Goal: Information Seeking & Learning: Learn about a topic

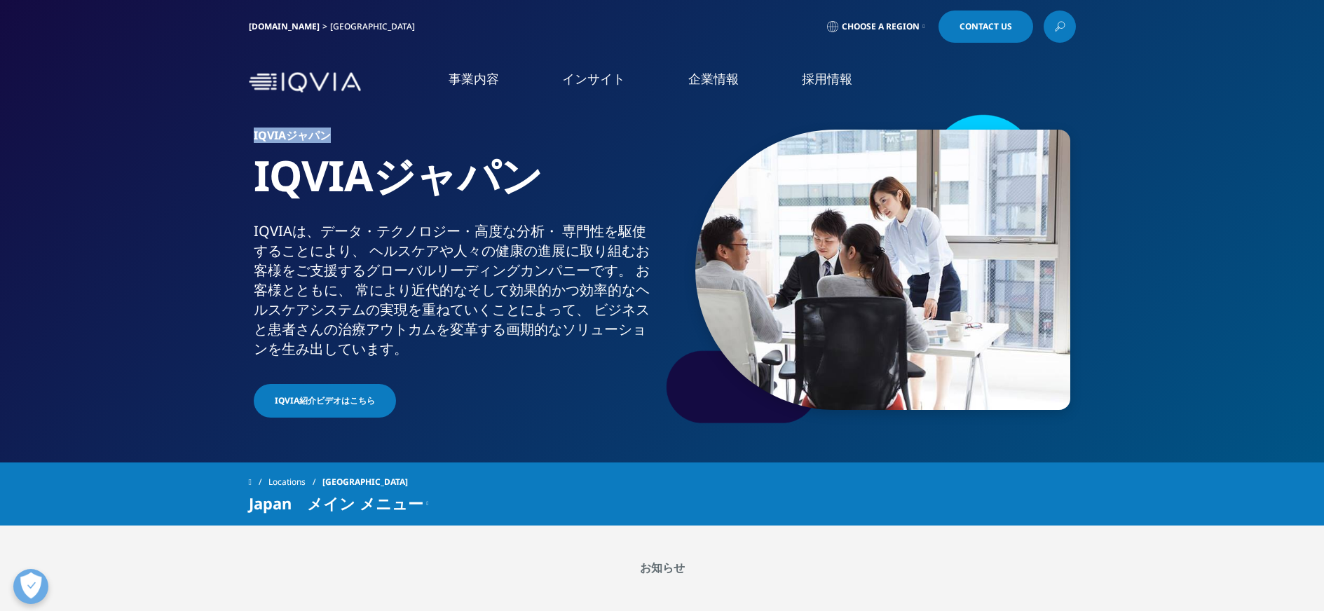
drag, startPoint x: 248, startPoint y: 132, endPoint x: 339, endPoint y: 133, distance: 91.2
click at [339, 133] on div "IQVIAジャパン IQVIAジャパン IQVIAは、​データ・​テクノロジー・​高度な​分析・​ 専門性を​駆使する​ことに​より、​ ヘルスケアや​人々の…" at bounding box center [662, 270] width 827 height 316
copy h6 "IQVIAジャパン"
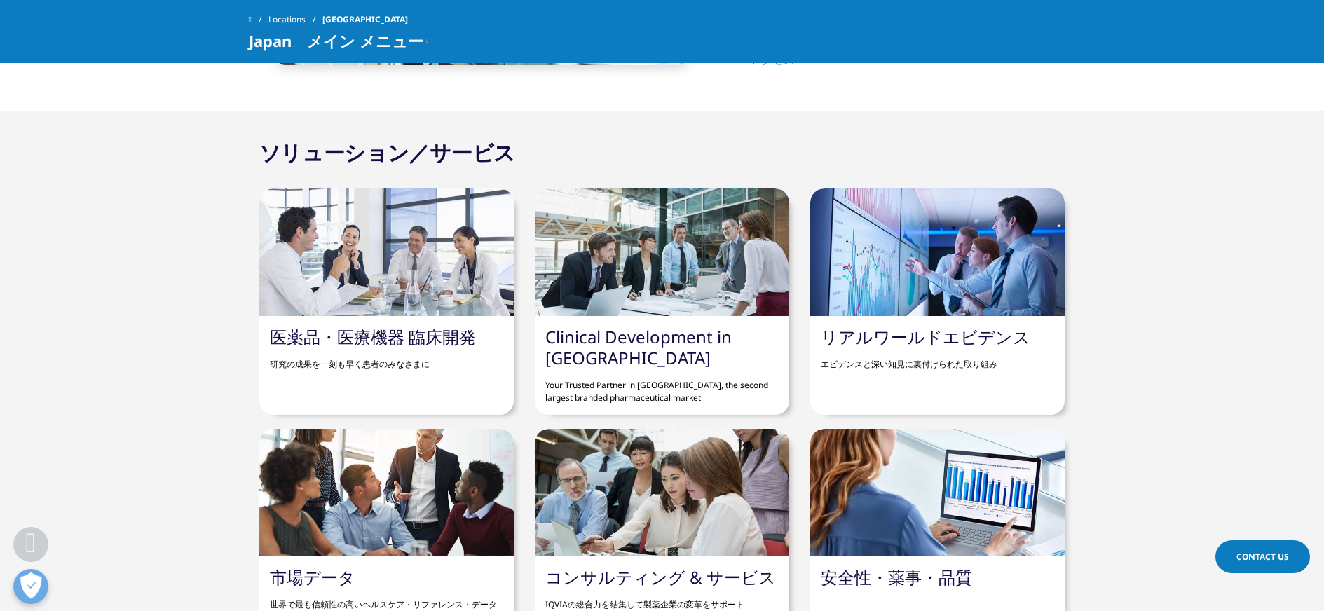
scroll to position [1108, 0]
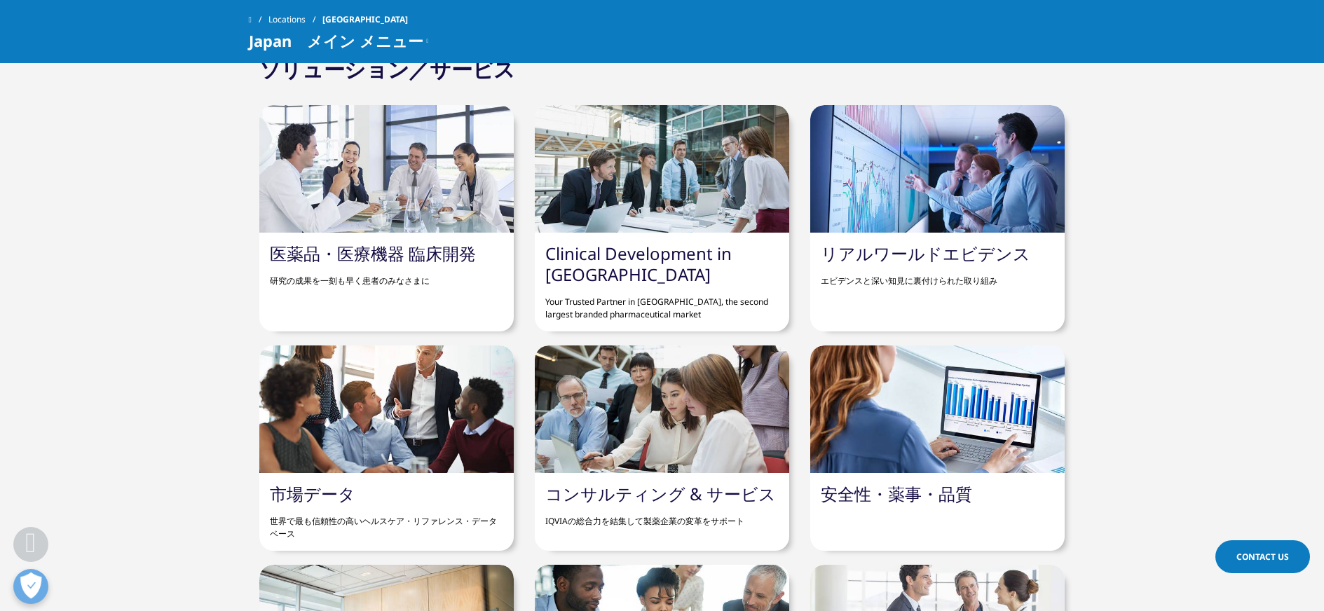
click at [399, 408] on div at bounding box center [386, 410] width 255 height 128
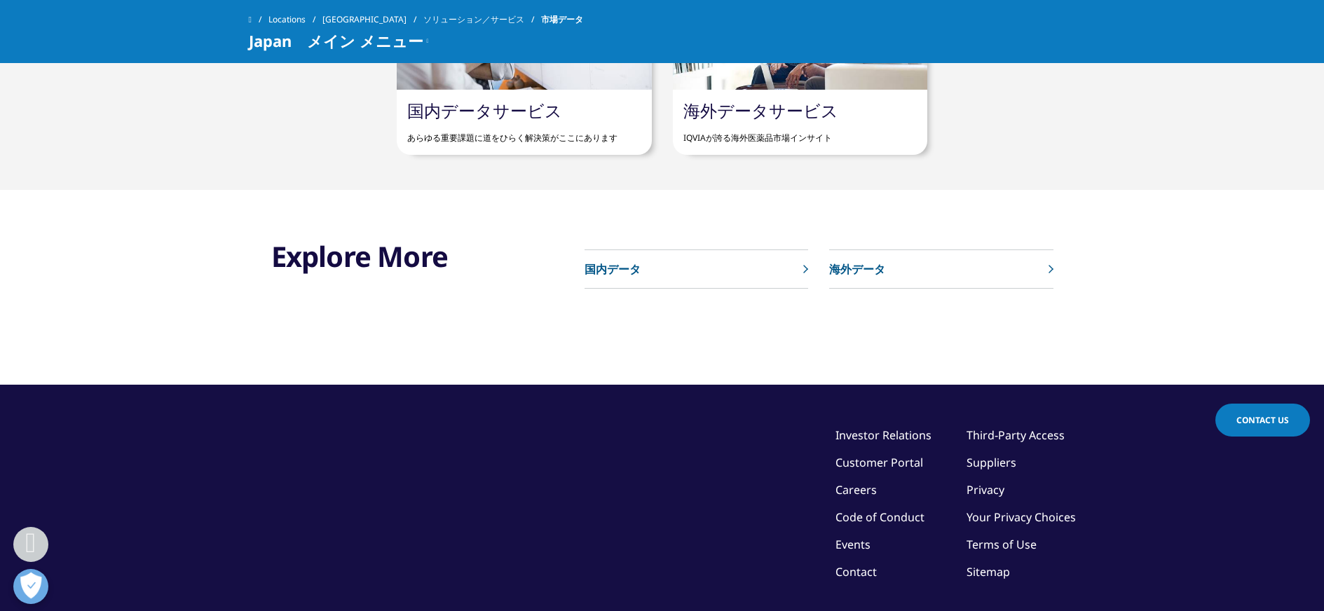
scroll to position [670, 0]
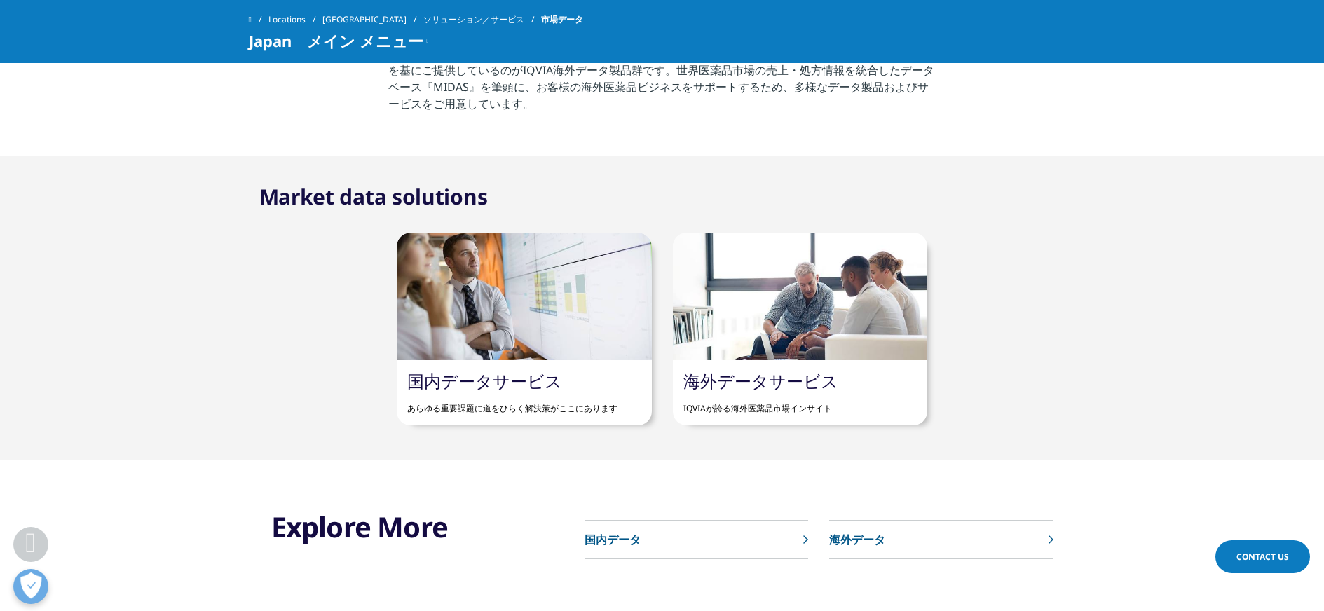
click at [607, 541] on p "国内データ" at bounding box center [613, 539] width 56 height 17
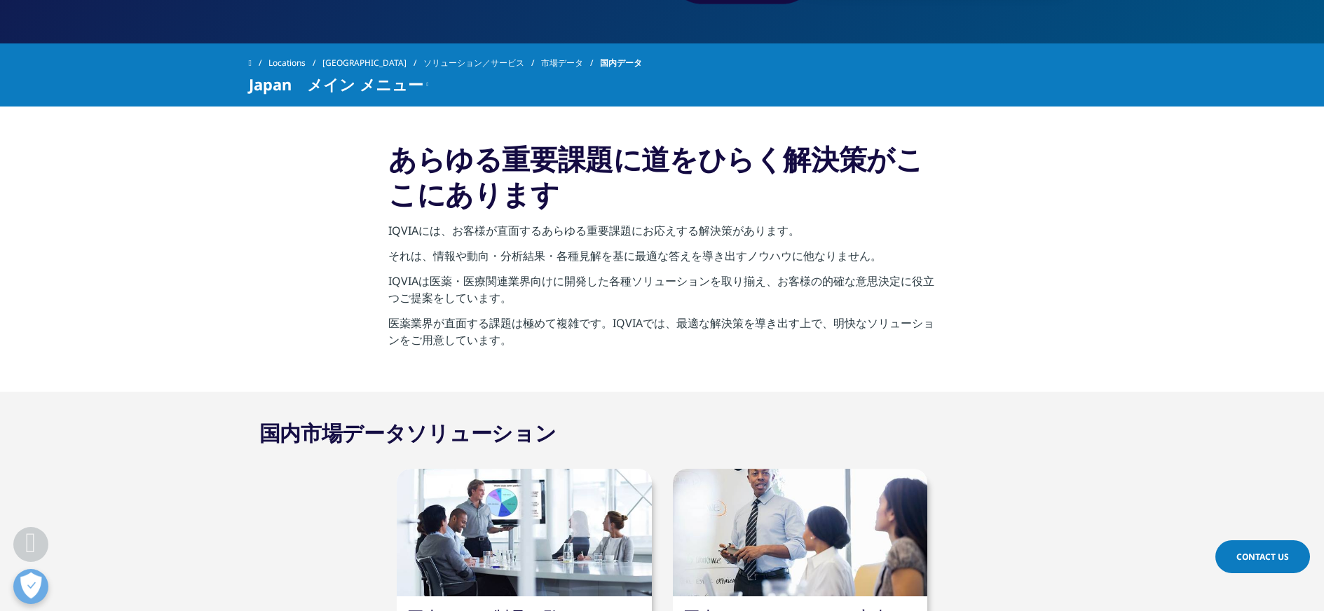
scroll to position [672, 0]
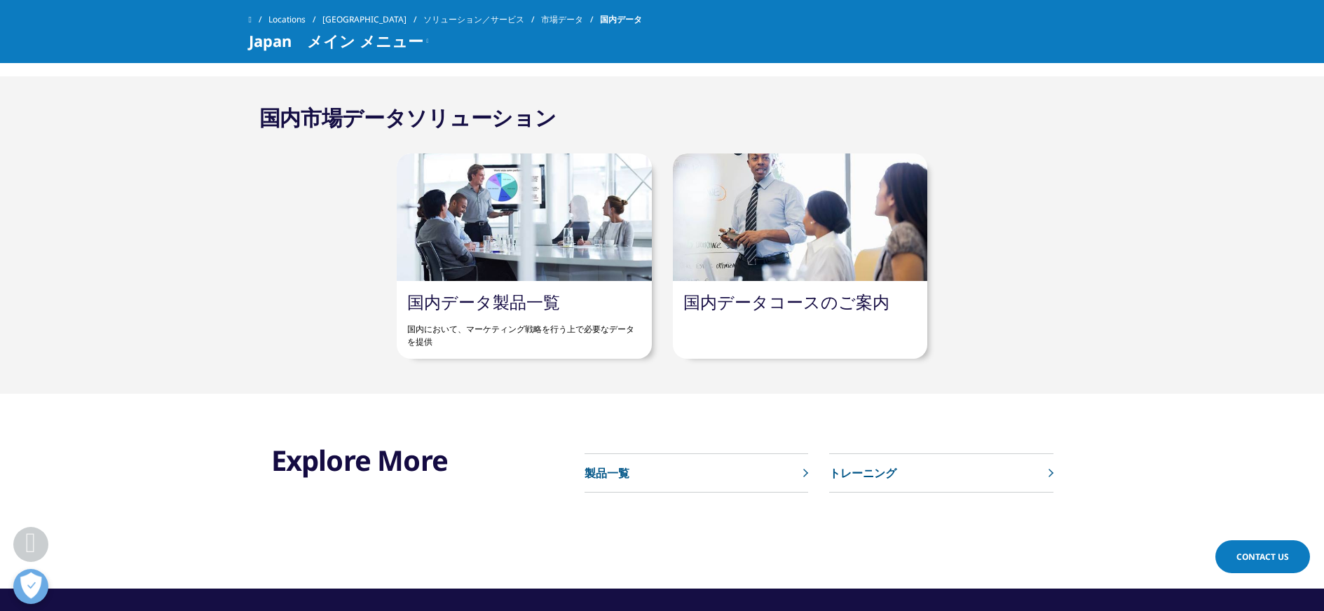
click at [521, 299] on link "国内データ製品一覧" at bounding box center [483, 301] width 153 height 23
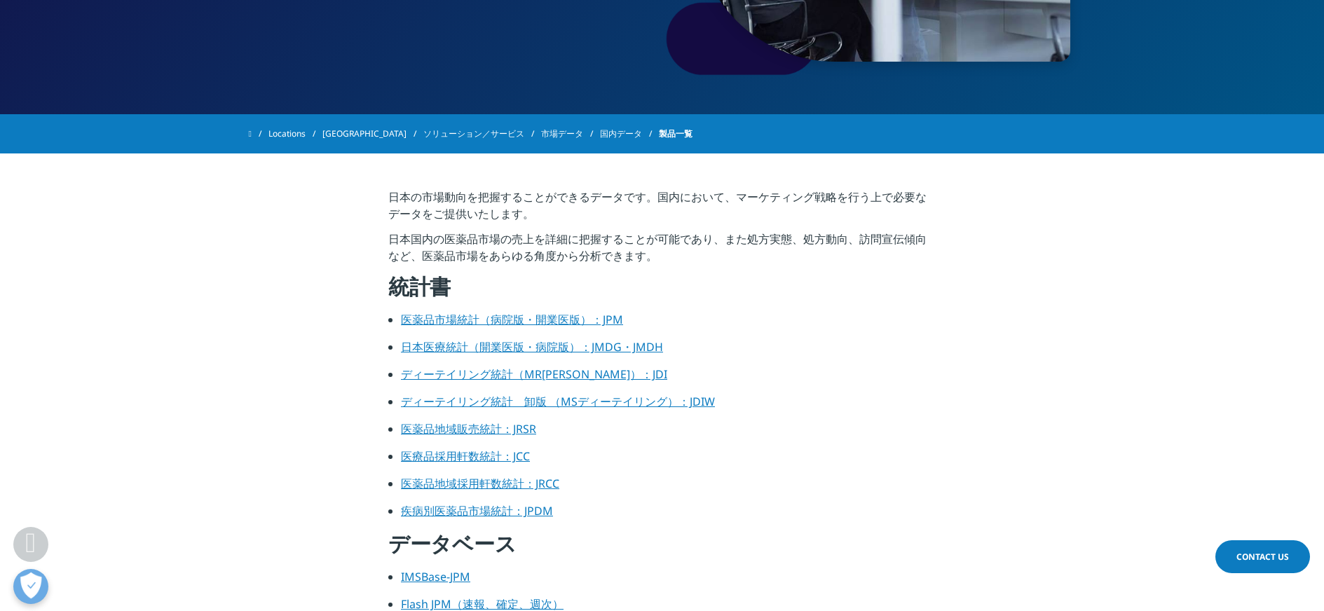
scroll to position [386, 0]
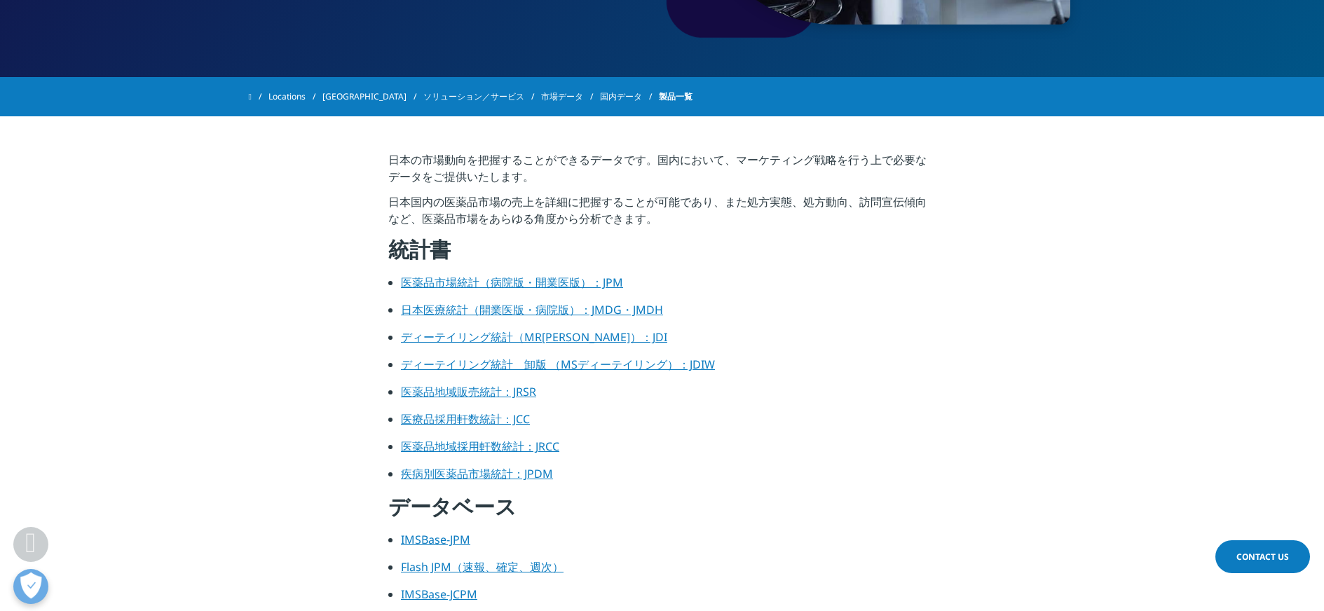
click at [505, 473] on link "疾病別医薬品市場統計：JPDM" at bounding box center [477, 473] width 152 height 15
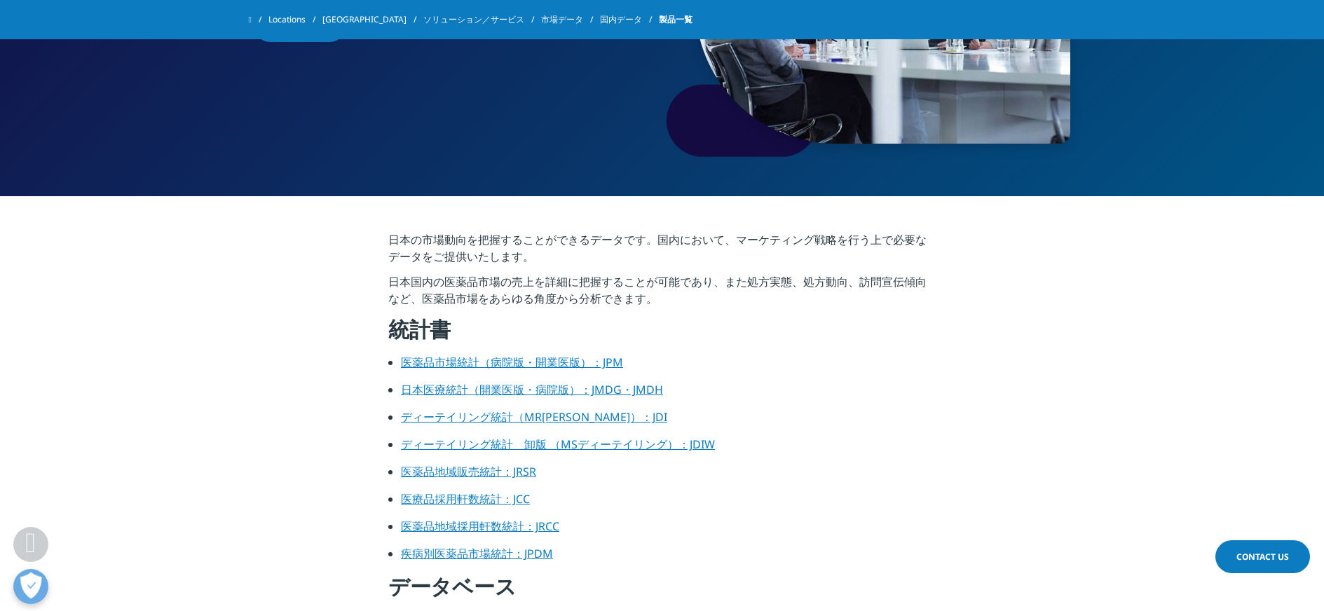
scroll to position [483, 0]
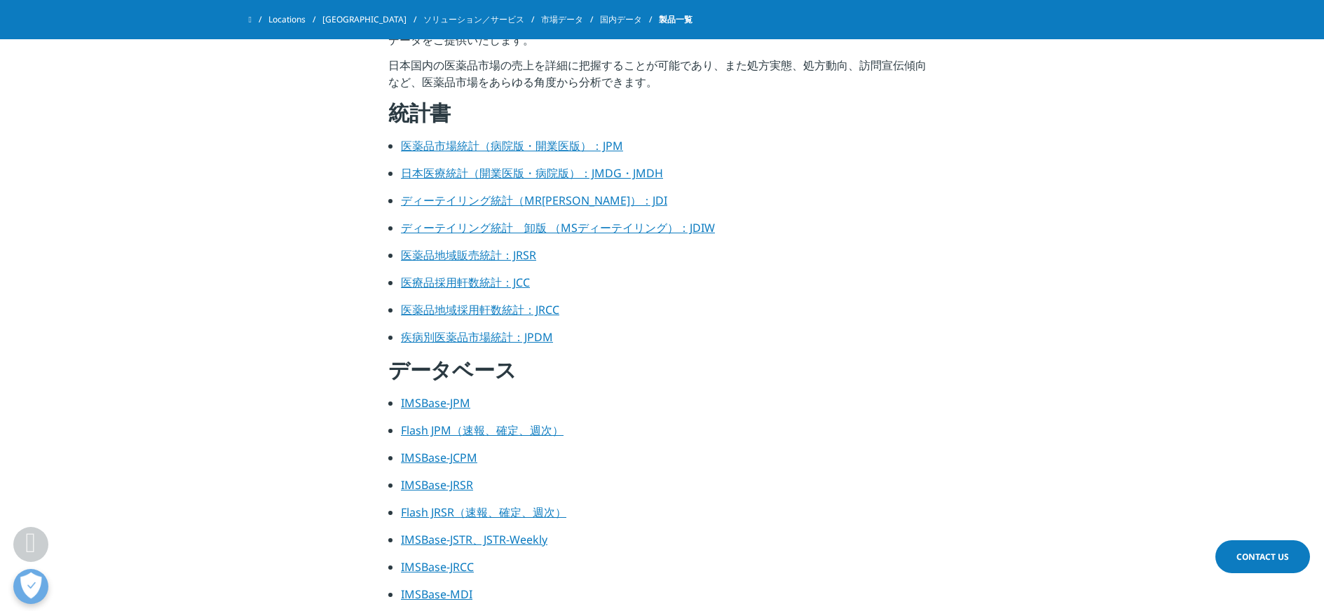
click at [522, 173] on link "日本医療統計（開業医版・病院版）：JMDG・JMDH" at bounding box center [532, 172] width 262 height 15
